Goal: Task Accomplishment & Management: Use online tool/utility

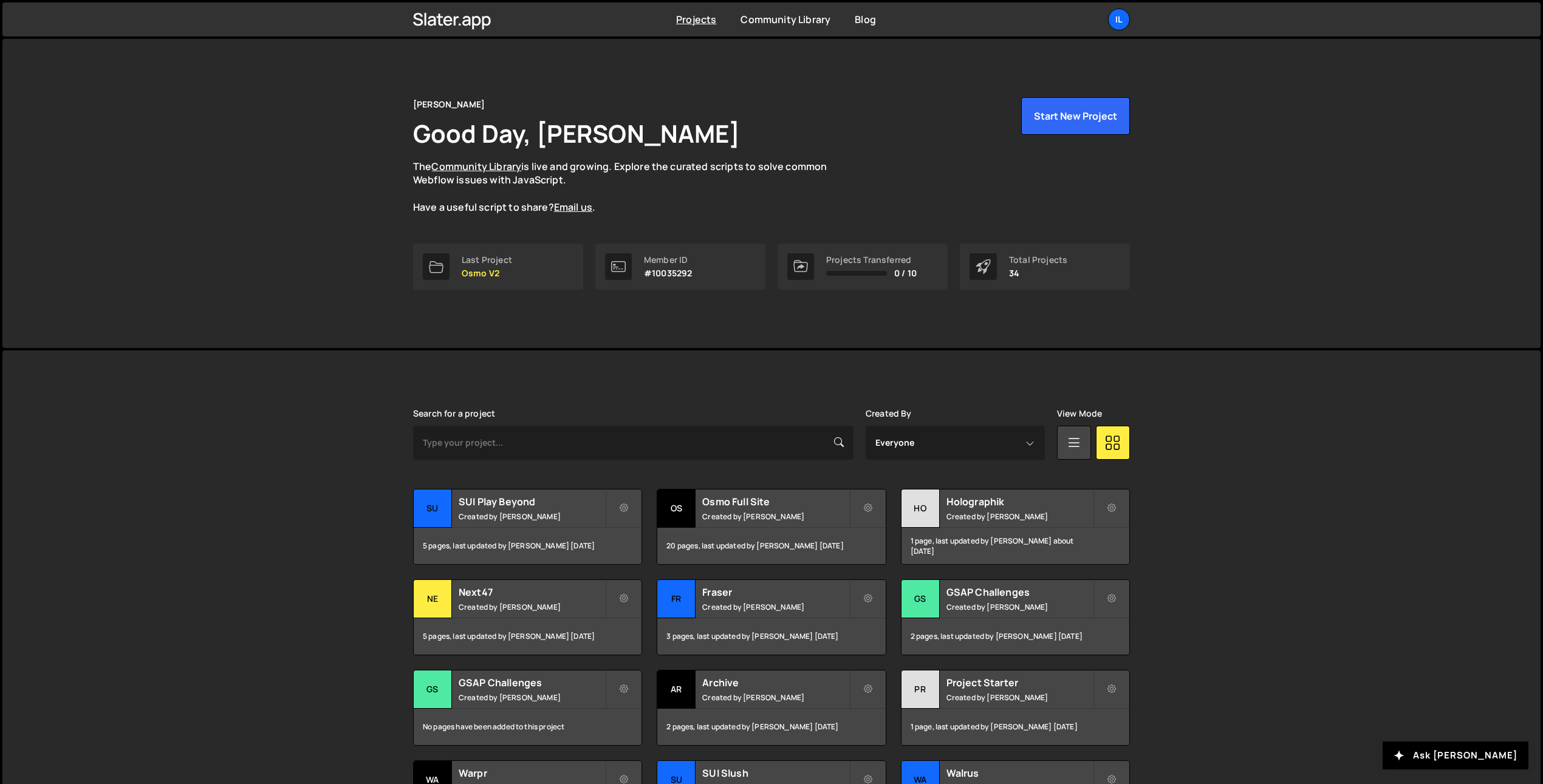
click at [1140, 16] on div "Projects Community Library Blog Il Your current team is Ilja van Eck Projects Y…" at bounding box center [772, 19] width 754 height 34
click at [1125, 17] on div "Il" at bounding box center [1119, 20] width 22 height 22
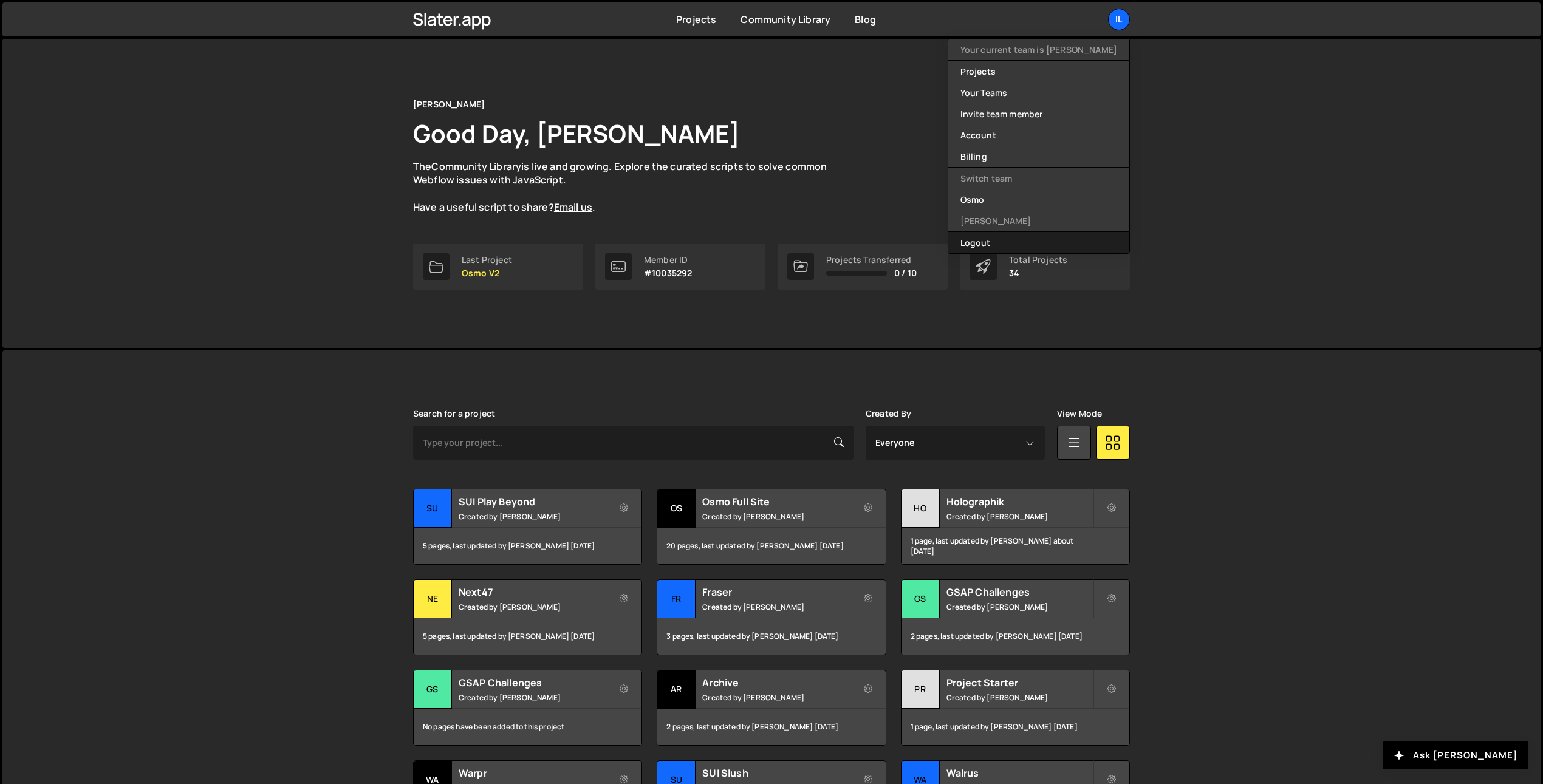
click at [1086, 234] on button "Logout" at bounding box center [1038, 242] width 181 height 21
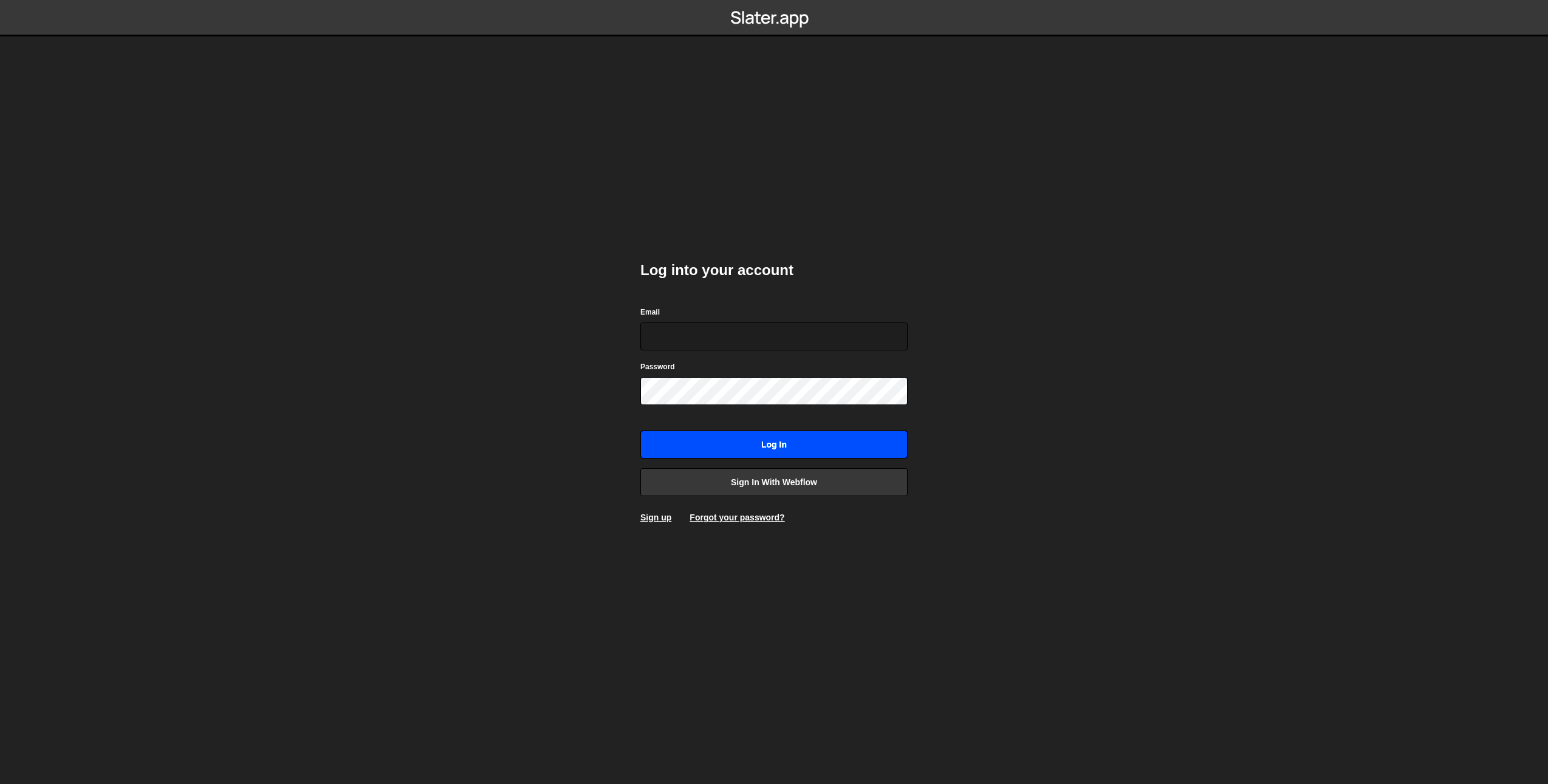
type input "ilja.vaneck01@gmail.com"
click at [762, 443] on input "Log in" at bounding box center [774, 444] width 267 height 28
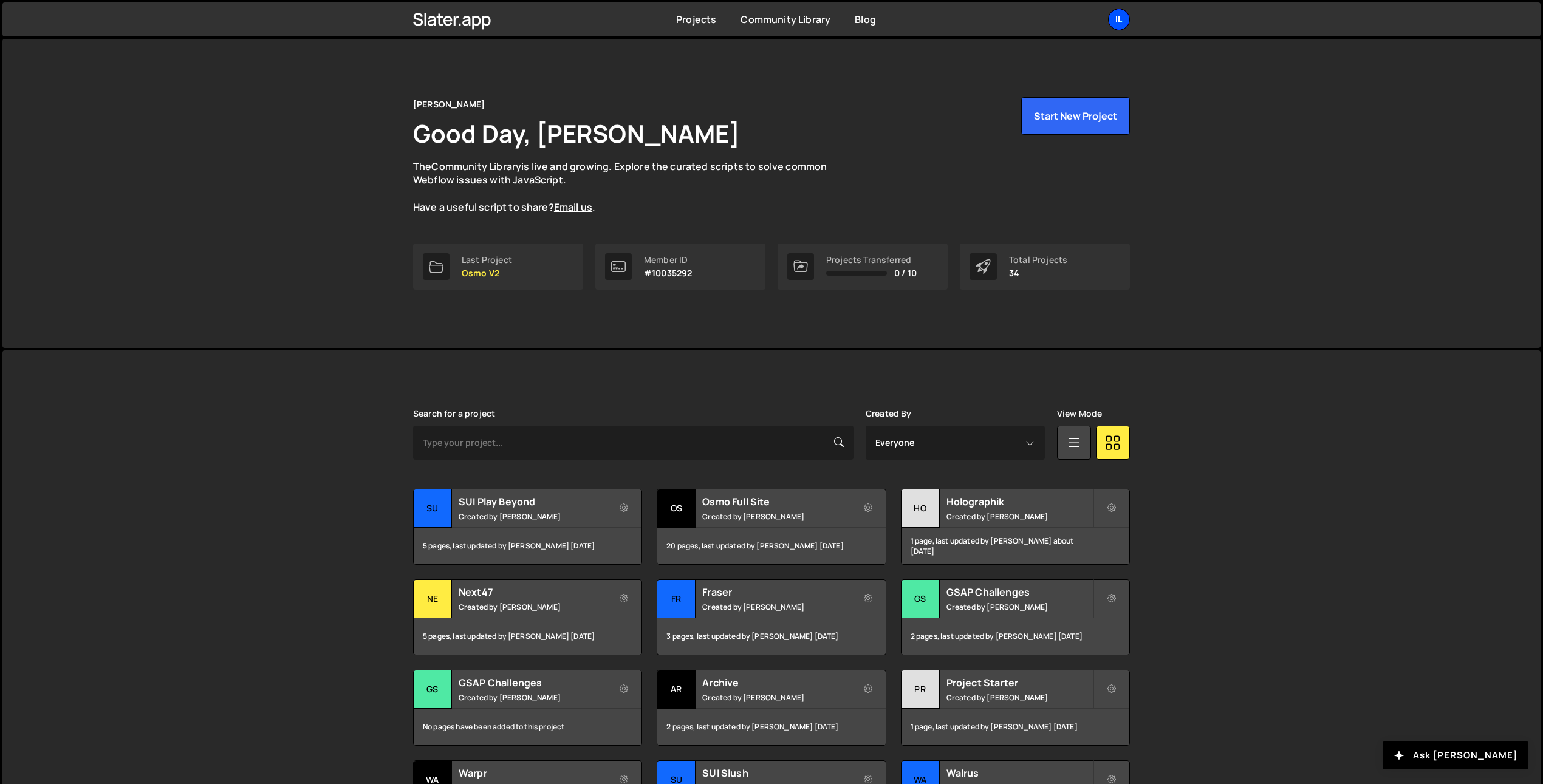
click at [1117, 24] on div "Il" at bounding box center [1119, 20] width 22 height 22
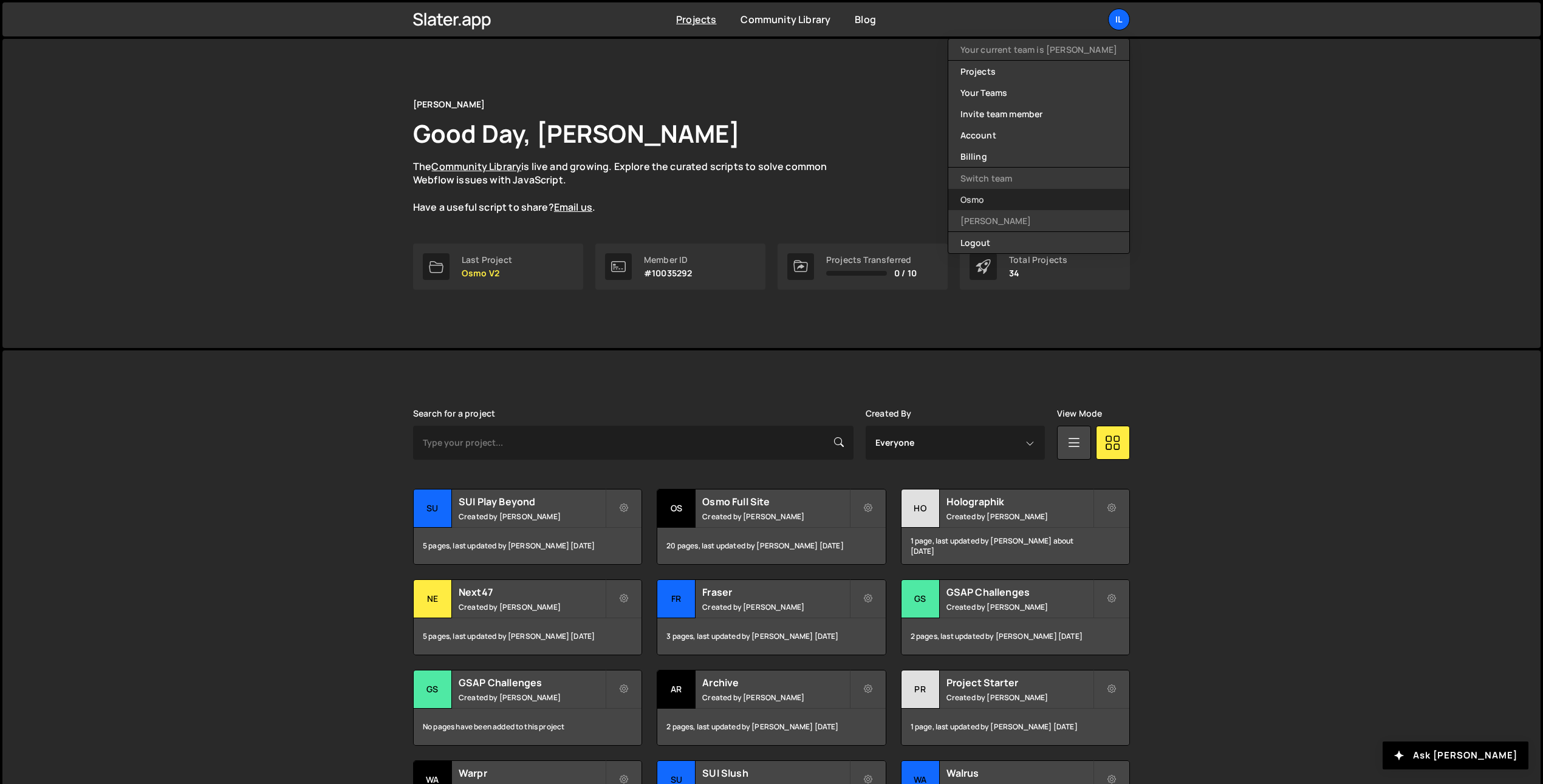
click at [1014, 192] on link "Osmo" at bounding box center [1038, 199] width 181 height 21
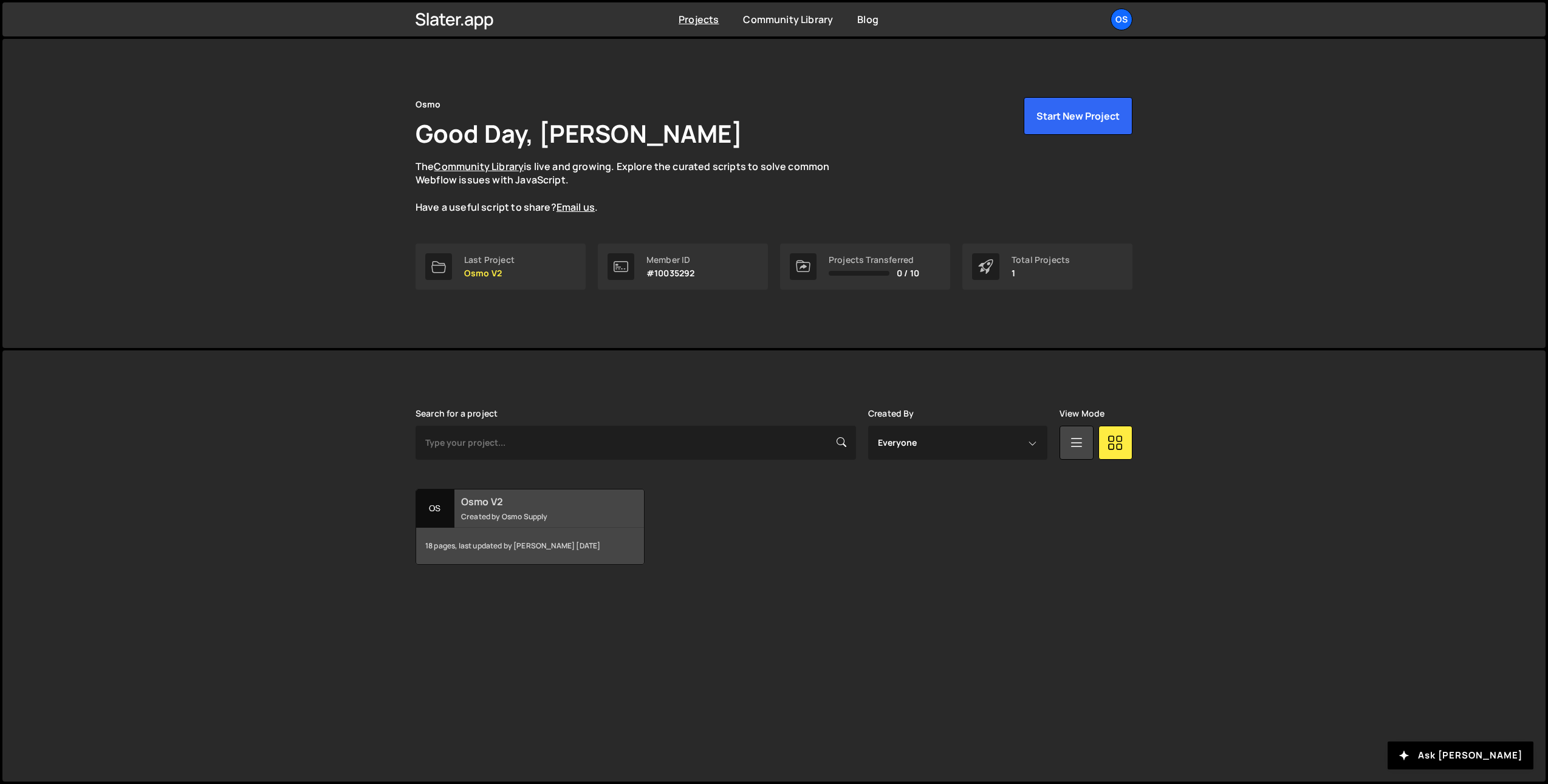
click at [451, 497] on div "Os" at bounding box center [435, 508] width 38 height 38
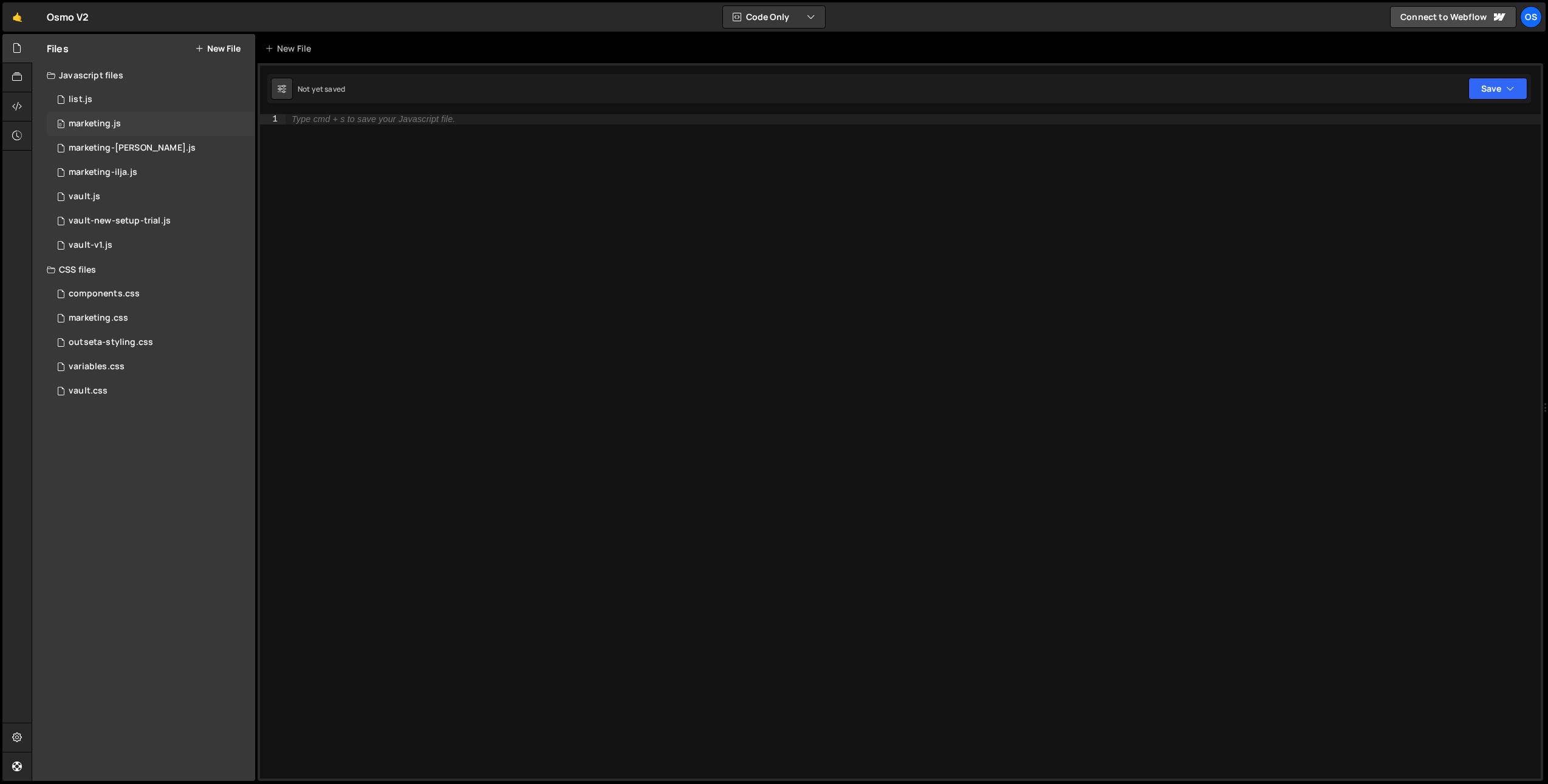
click at [128, 121] on div "0 marketing.js 0" at bounding box center [150, 123] width 208 height 24
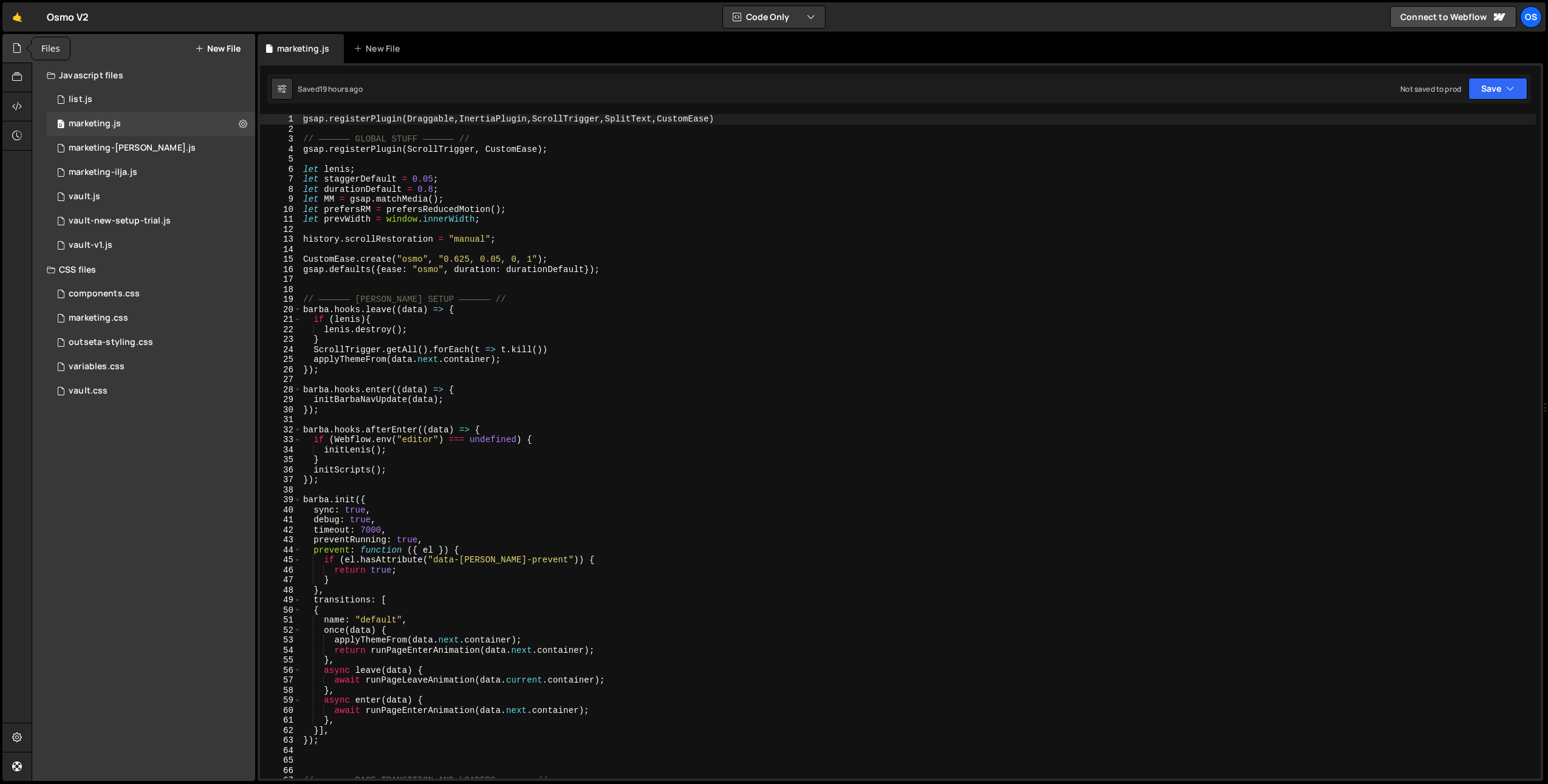
click at [17, 52] on icon at bounding box center [17, 48] width 9 height 13
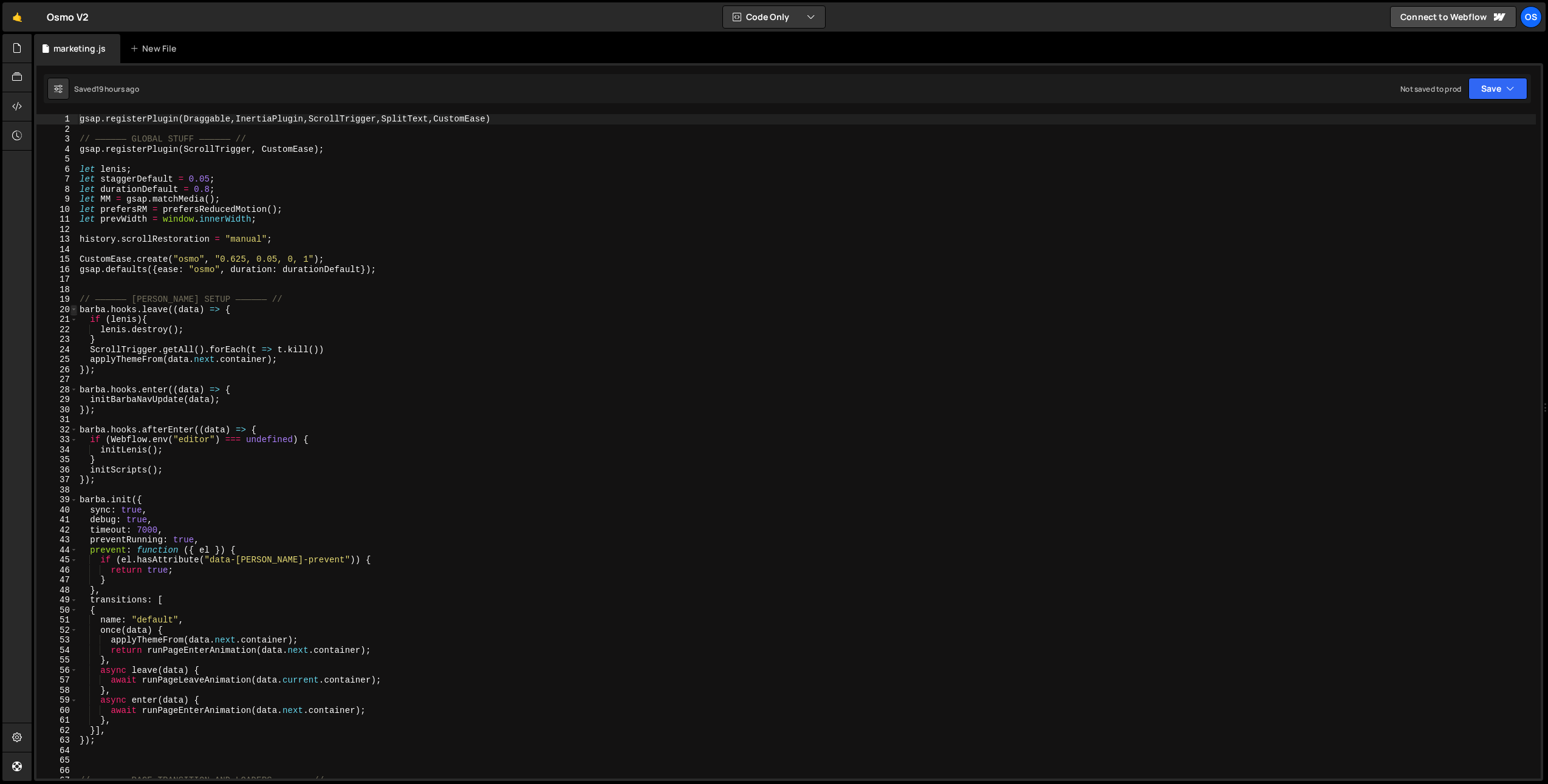
click at [74, 312] on span at bounding box center [73, 310] width 7 height 10
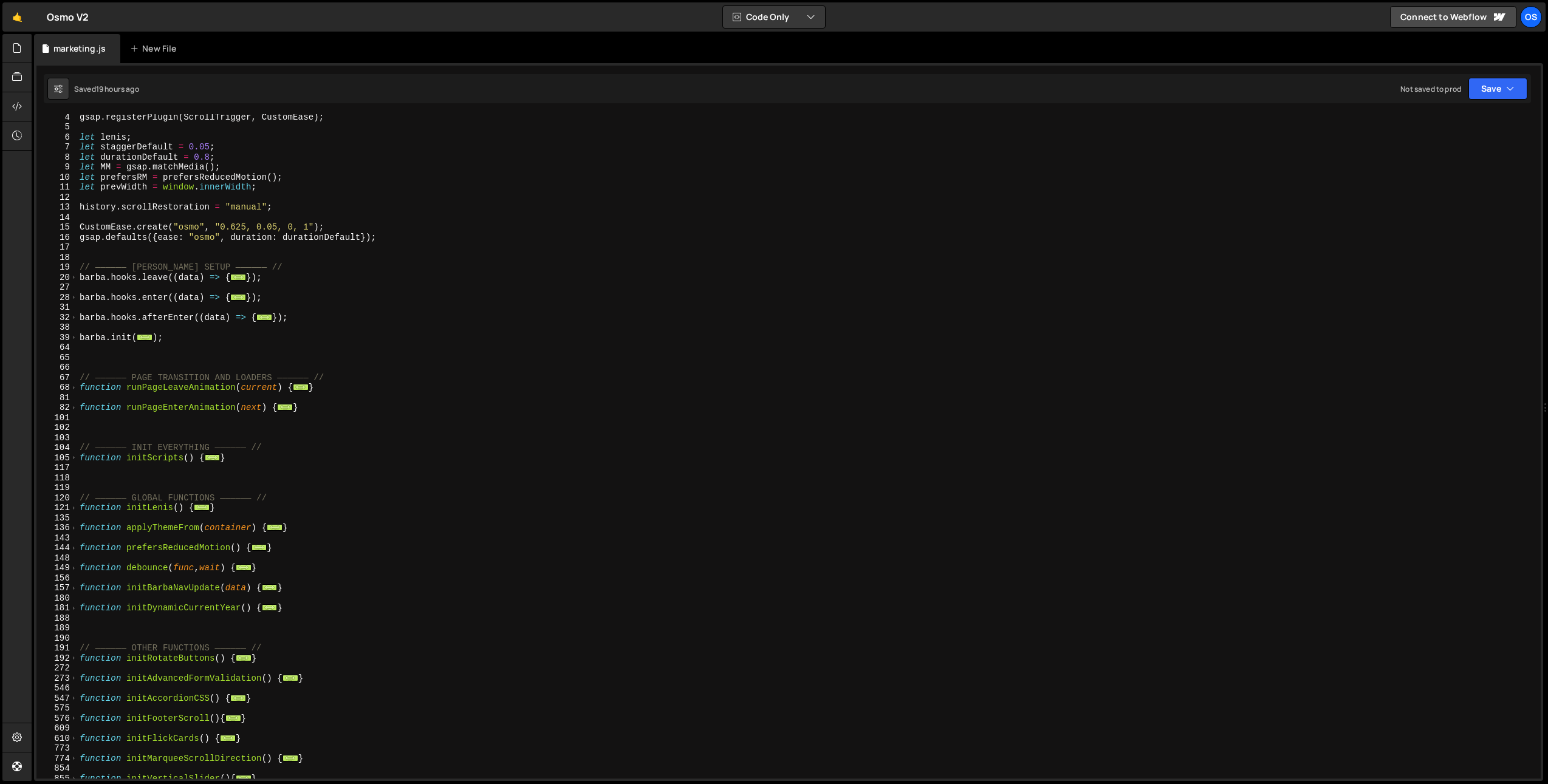
scroll to position [369, 0]
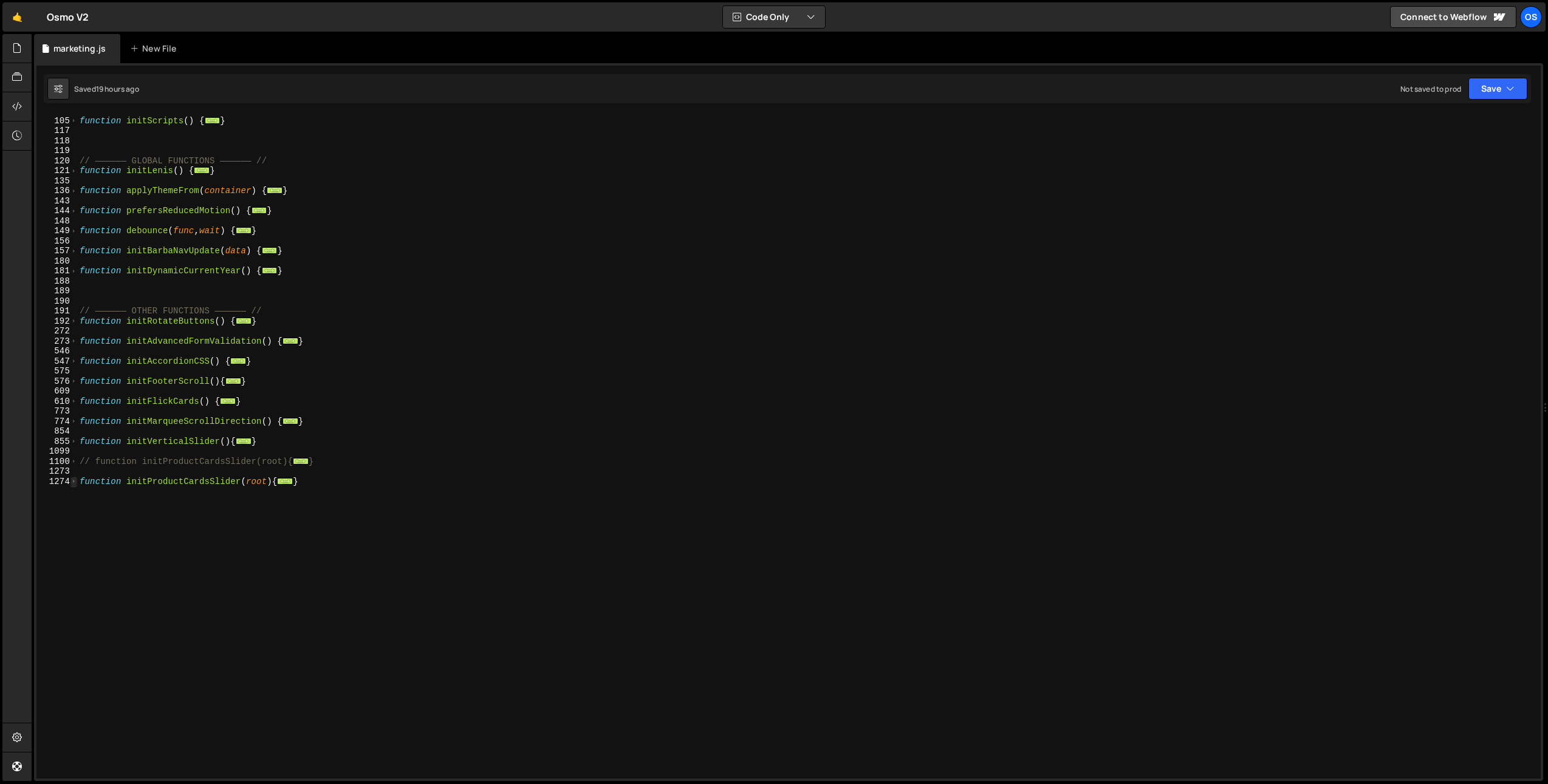
click at [75, 483] on span at bounding box center [73, 482] width 7 height 10
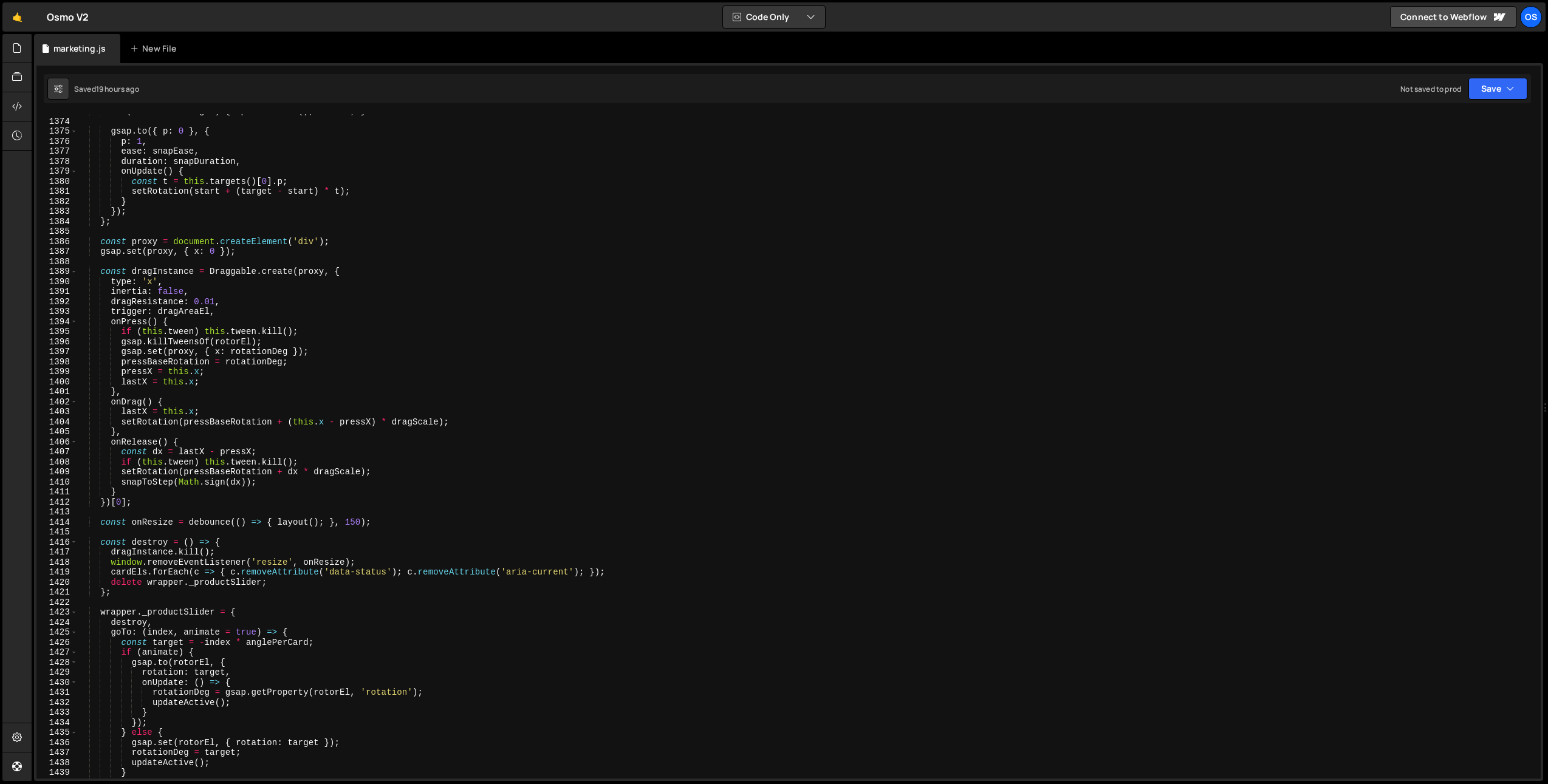
scroll to position [1540, 0]
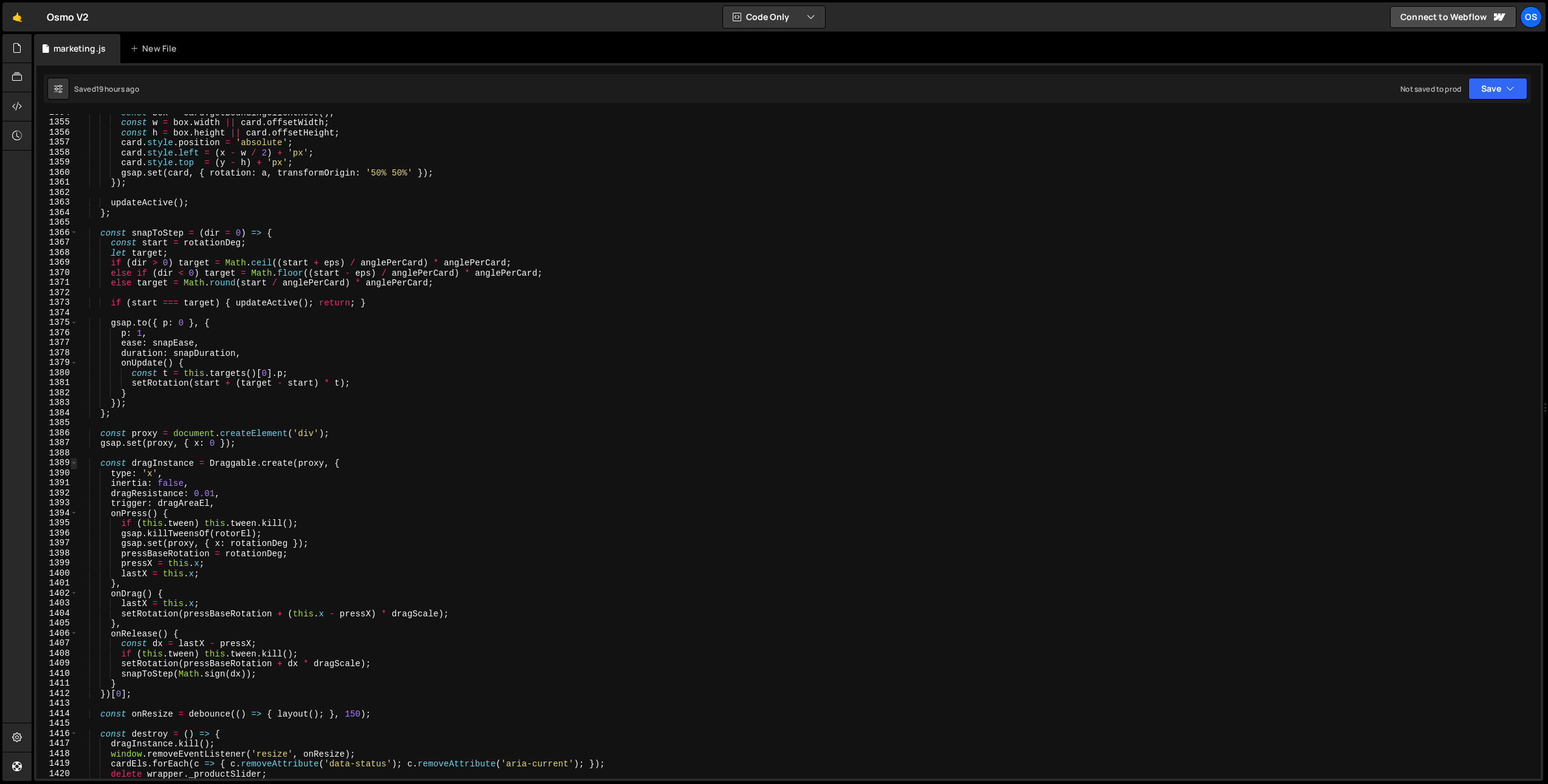
click at [74, 463] on span at bounding box center [73, 463] width 7 height 10
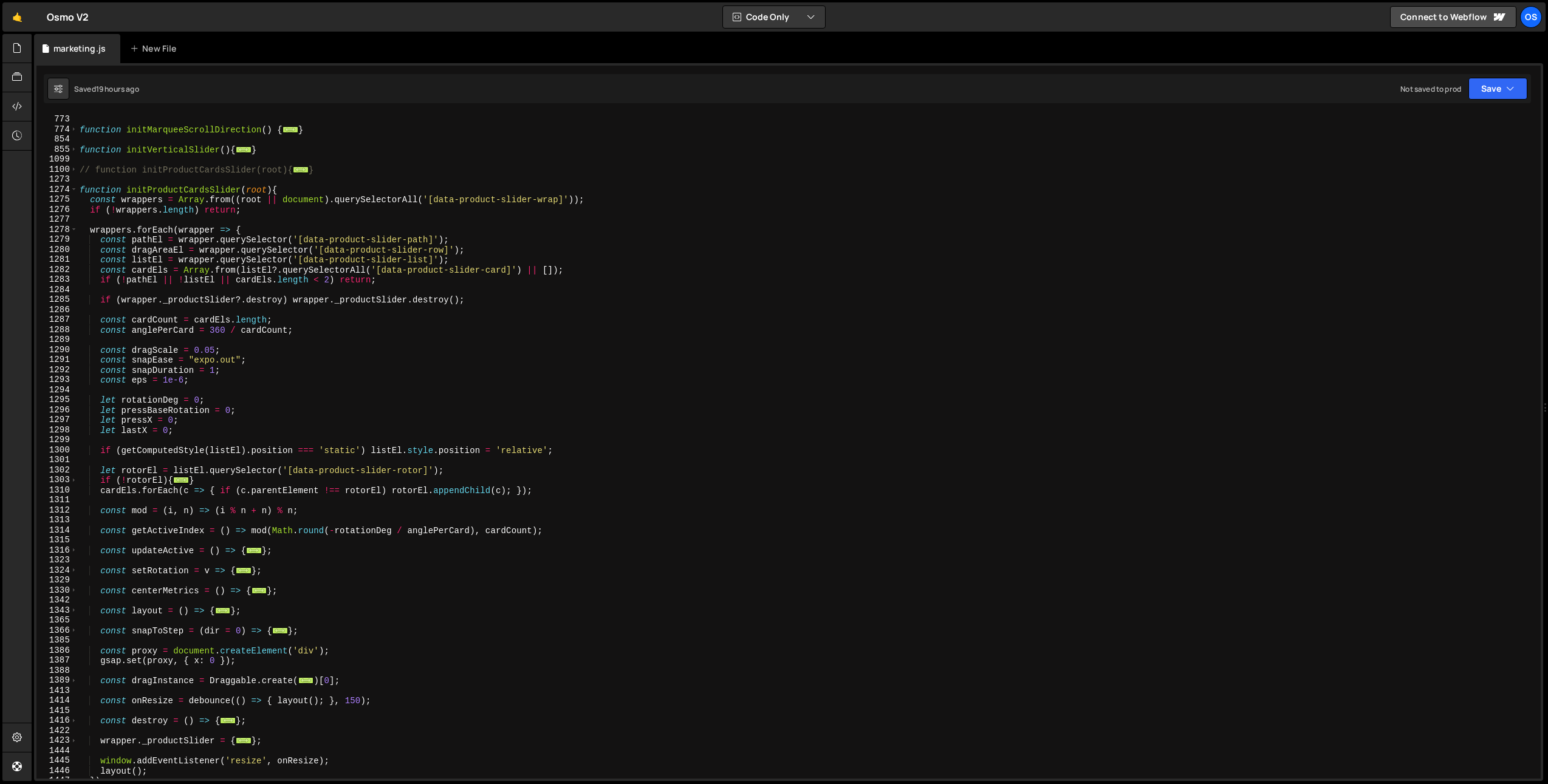
scroll to position [661, 0]
click at [126, 206] on div "function initFlickCards ( ) { ... } function initMarqueeScrollDirection ( ) { .…" at bounding box center [806, 446] width 1459 height 685
click at [76, 230] on span at bounding box center [73, 230] width 7 height 10
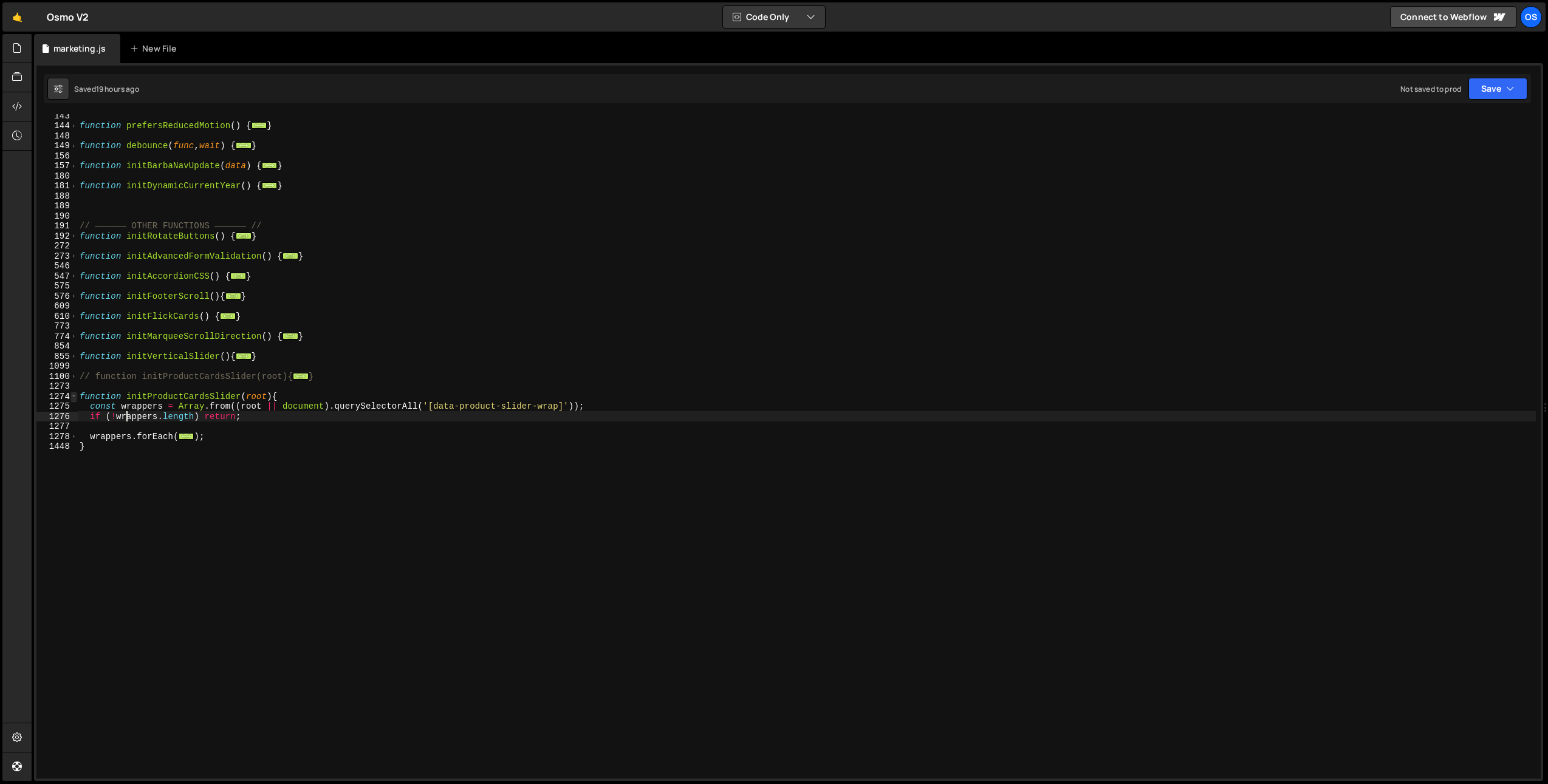
click at [75, 398] on span at bounding box center [73, 397] width 7 height 10
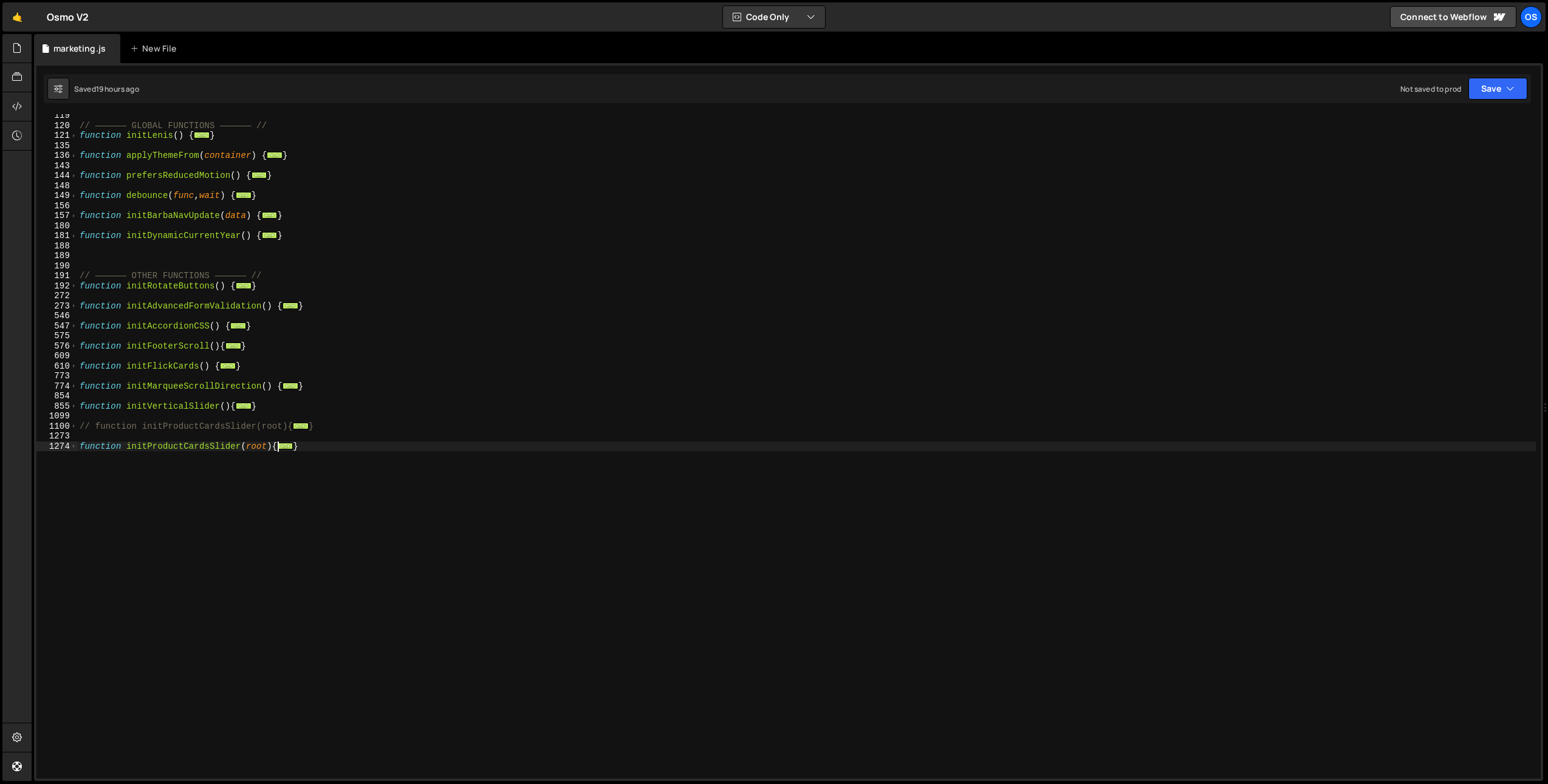
scroll to position [404, 0]
click at [130, 497] on div "// —————— GLOBAL FUNCTIONS —————— // function initLenis ( ) { ... } function ap…" at bounding box center [806, 452] width 1459 height 685
type textarea "}"
click at [130, 489] on div "// —————— GLOBAL FUNCTIONS —————— // function initLenis ( ) { ... } function ap…" at bounding box center [806, 452] width 1459 height 685
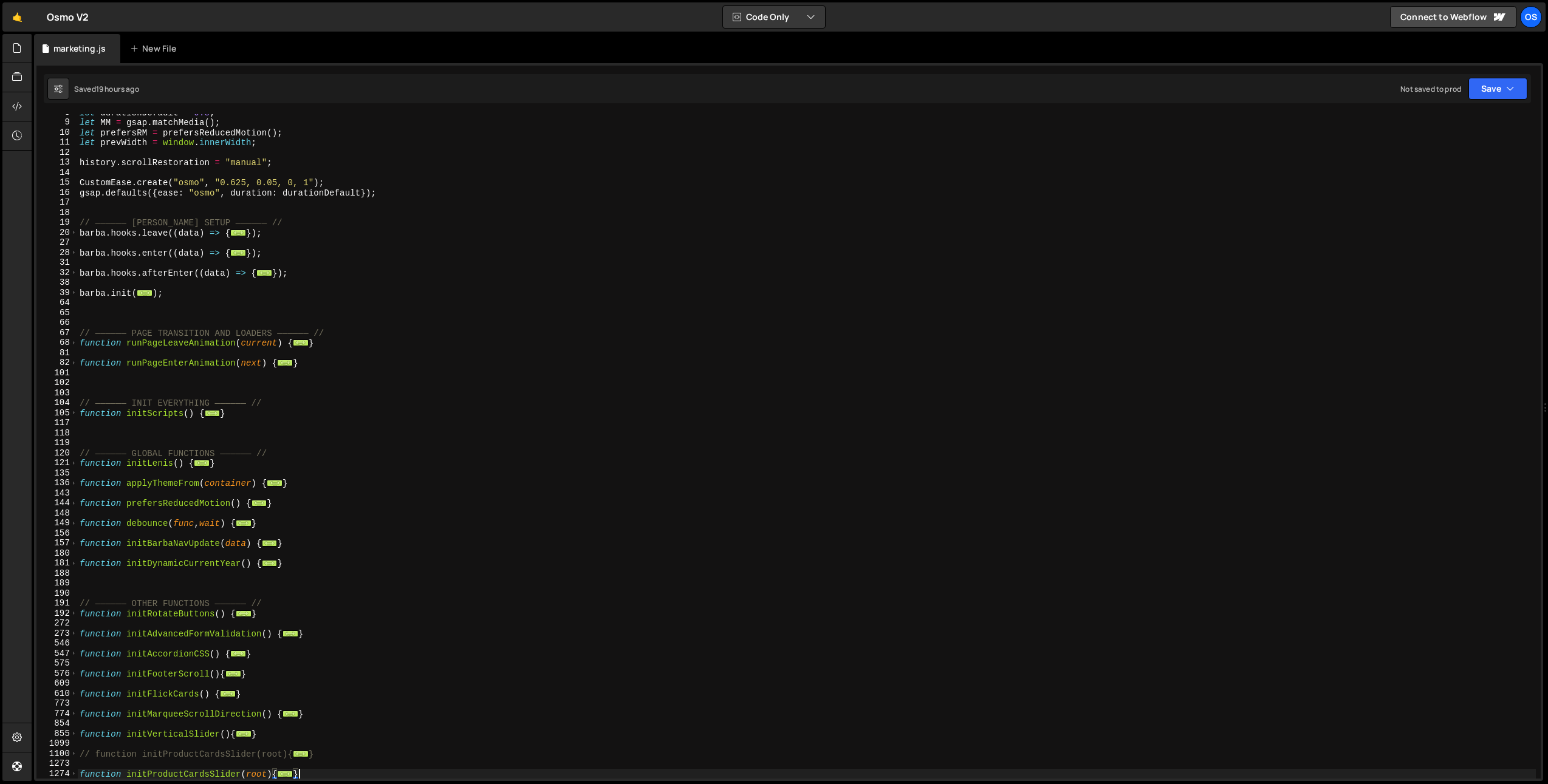
scroll to position [0, 0]
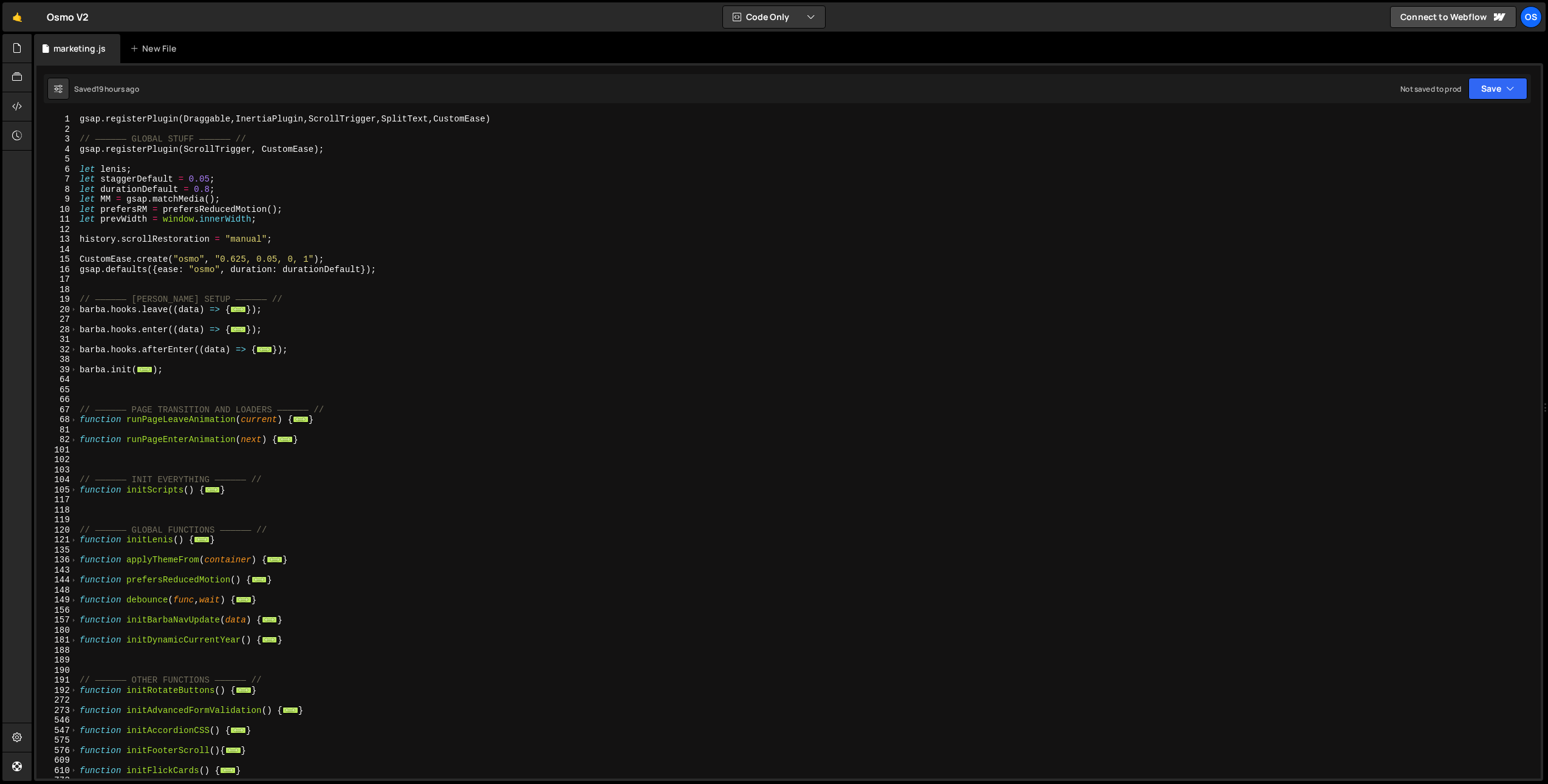
click at [125, 395] on div "gsap . registerPlugin ( Draggable , InertiaPlugin , ScrollTrigger , SplitText ,…" at bounding box center [806, 456] width 1459 height 685
click at [117, 385] on div "gsap . registerPlugin ( Draggable , InertiaPlugin , ScrollTrigger , SplitText ,…" at bounding box center [806, 456] width 1459 height 685
click at [116, 380] on div "gsap . registerPlugin ( Draggable , InertiaPlugin , ScrollTrigger , SplitText ,…" at bounding box center [806, 456] width 1459 height 685
click at [111, 448] on div "gsap . registerPlugin ( Draggable , InertiaPlugin , ScrollTrigger , SplitText ,…" at bounding box center [806, 456] width 1459 height 685
click at [107, 462] on div "gsap . registerPlugin ( Draggable , InertiaPlugin , ScrollTrigger , SplitText ,…" at bounding box center [806, 456] width 1459 height 685
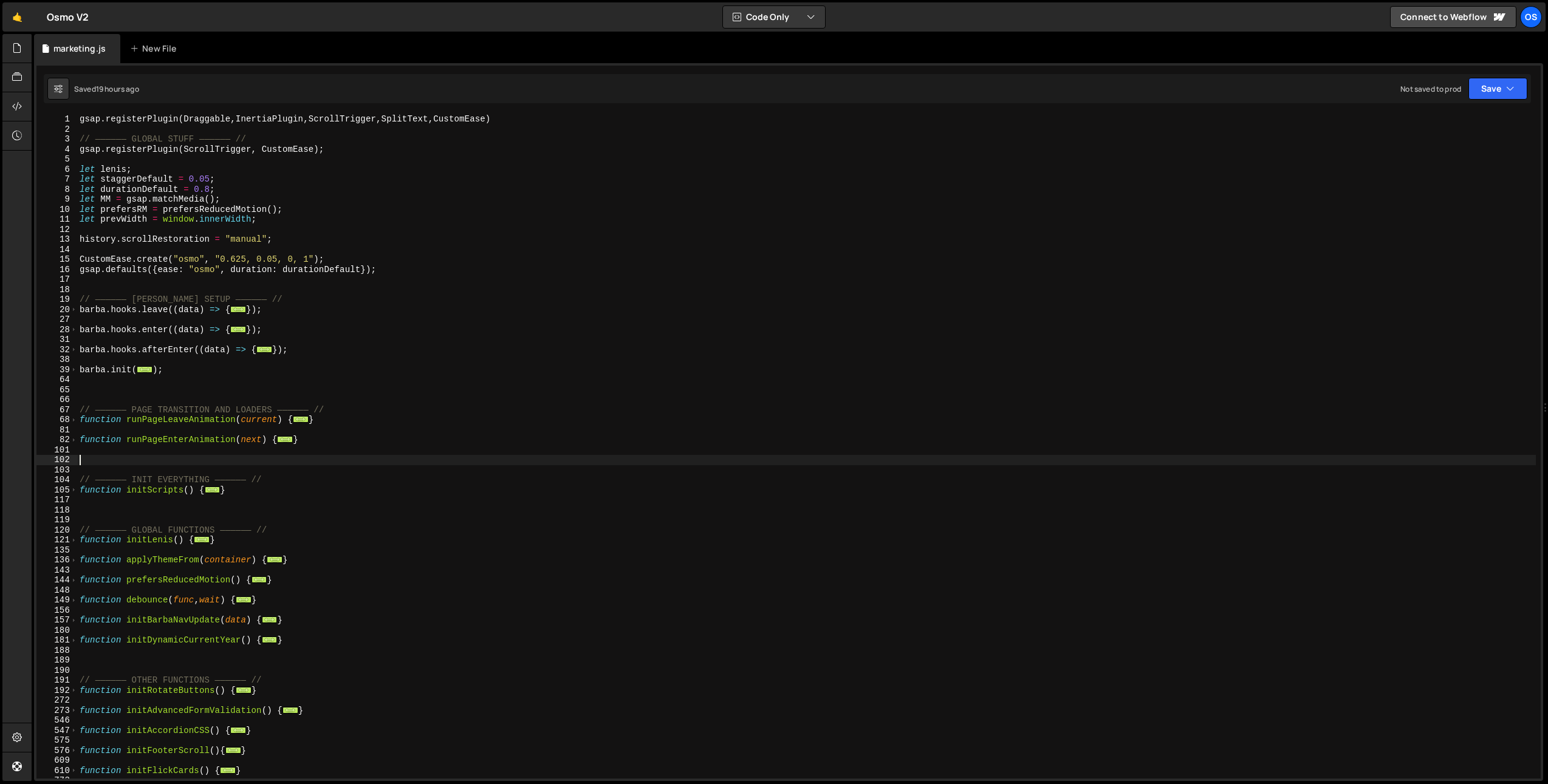
click at [99, 669] on div "gsap . registerPlugin ( Draggable , InertiaPlugin , ScrollTrigger , SplitText ,…" at bounding box center [806, 456] width 1459 height 685
click at [102, 126] on div "gsap . registerPlugin ( Draggable , InertiaPlugin , ScrollTrigger , SplitText ,…" at bounding box center [806, 456] width 1459 height 685
